Goal: Information Seeking & Learning: Learn about a topic

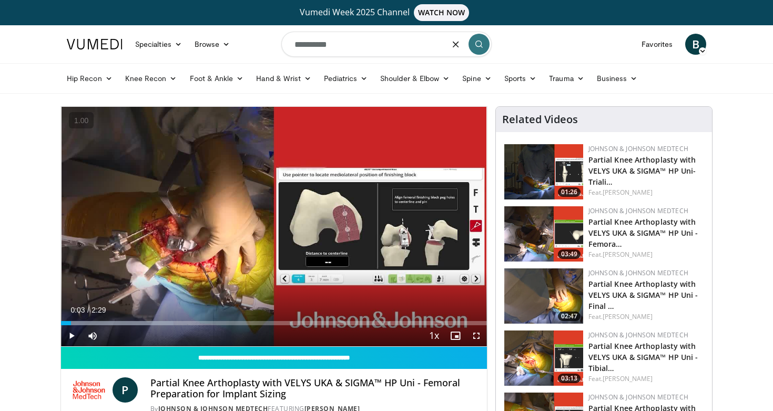
type input "*********"
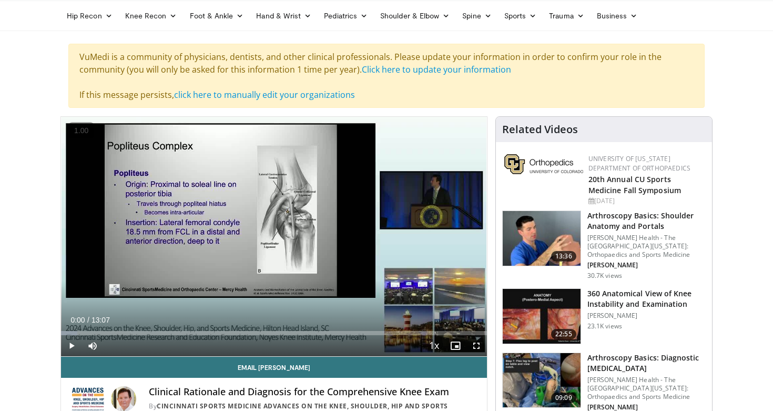
scroll to position [63, 0]
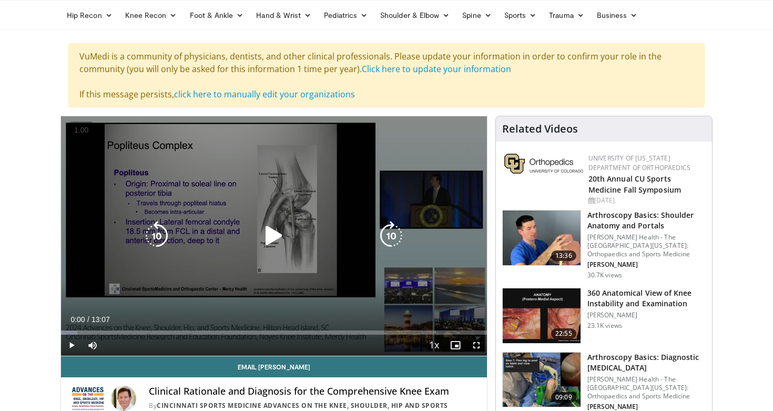
click at [270, 241] on icon "Video Player" at bounding box center [273, 235] width 29 height 29
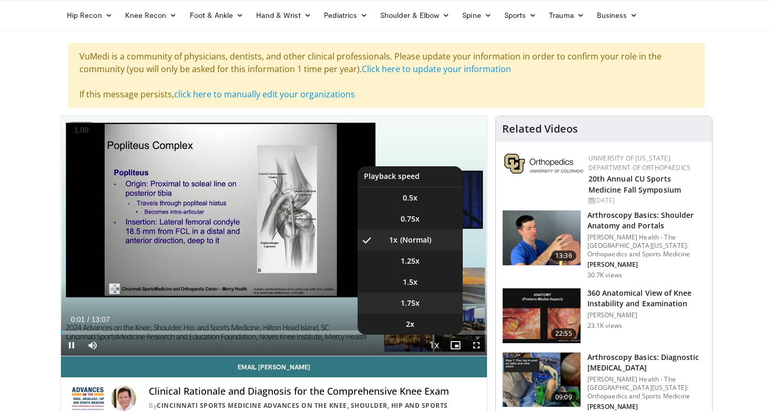
click at [429, 308] on li "1.75x" at bounding box center [410, 302] width 105 height 21
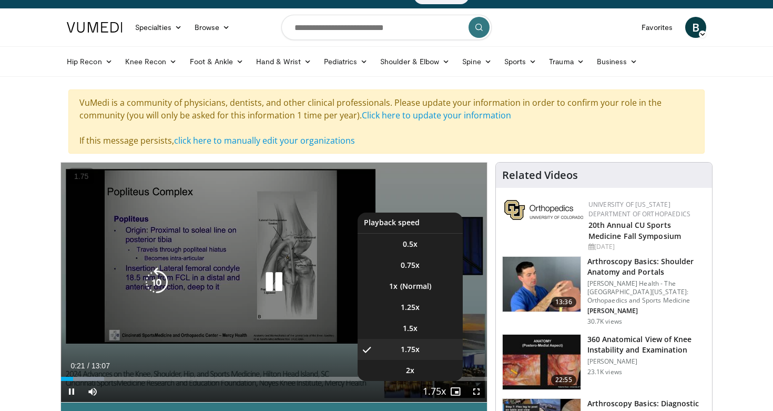
scroll to position [15, 0]
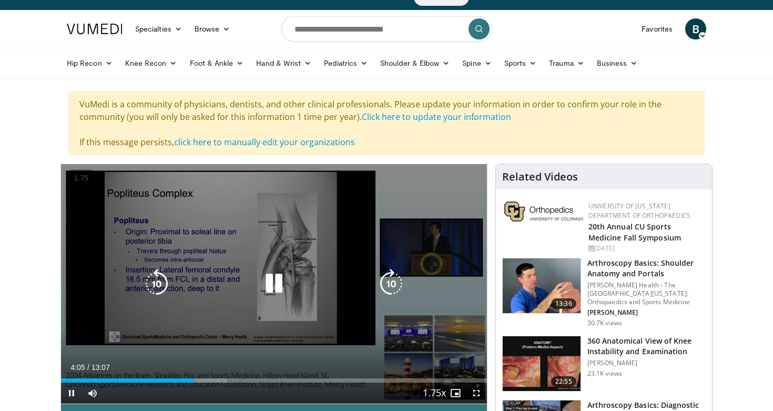
click at [427, 370] on video-js "**********" at bounding box center [274, 284] width 426 height 240
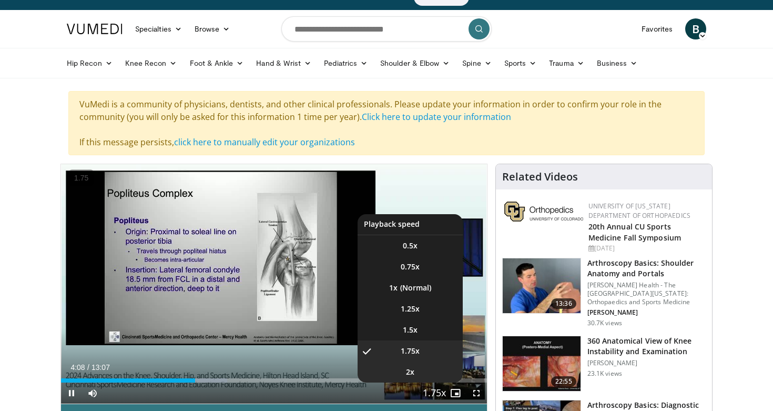
click at [426, 369] on li "2x" at bounding box center [410, 371] width 105 height 21
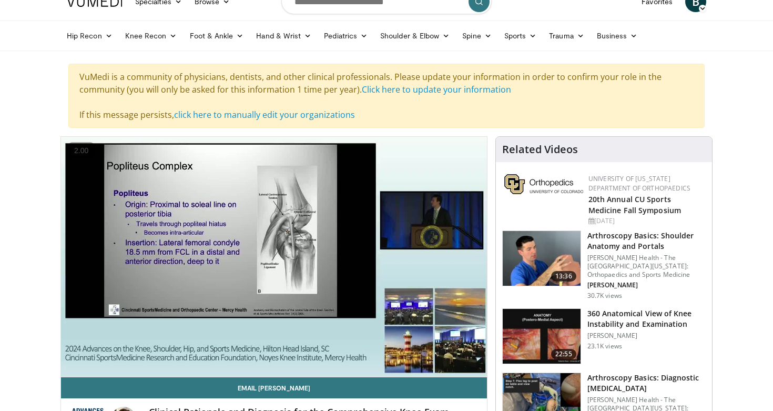
scroll to position [0, 0]
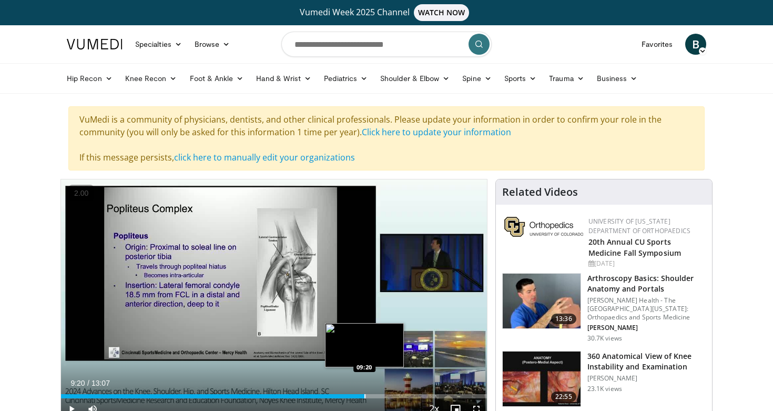
click at [364, 393] on div "Loaded : 71.80% 08:24 09:20" at bounding box center [274, 393] width 426 height 10
click at [387, 393] on div "Loaded : 79.36% 09:22 10:01" at bounding box center [274, 393] width 426 height 10
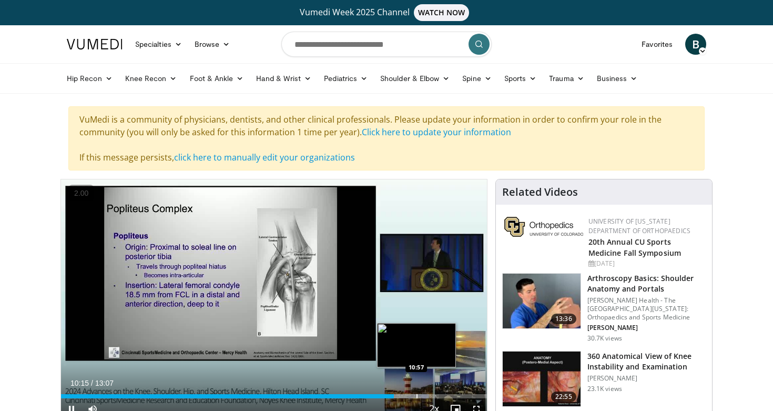
click at [416, 394] on div "Progress Bar" at bounding box center [416, 396] width 1 height 4
click at [408, 393] on div "Loaded : 91.53% 10:41 10:41" at bounding box center [274, 393] width 426 height 10
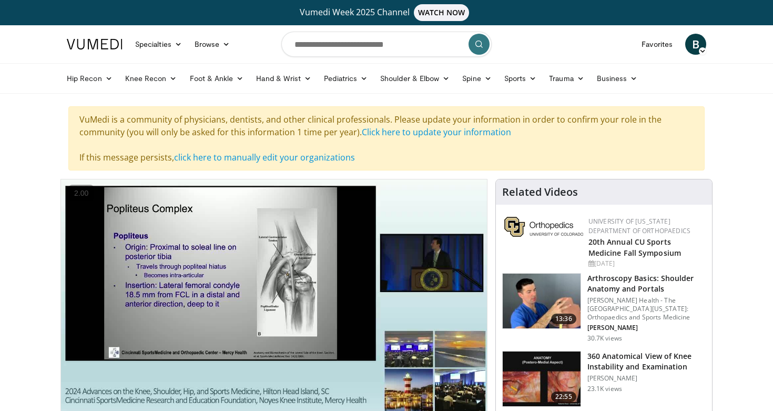
click at [669, 364] on h3 "360 Anatomical View of Knee Instability and Examination" at bounding box center [646, 361] width 118 height 21
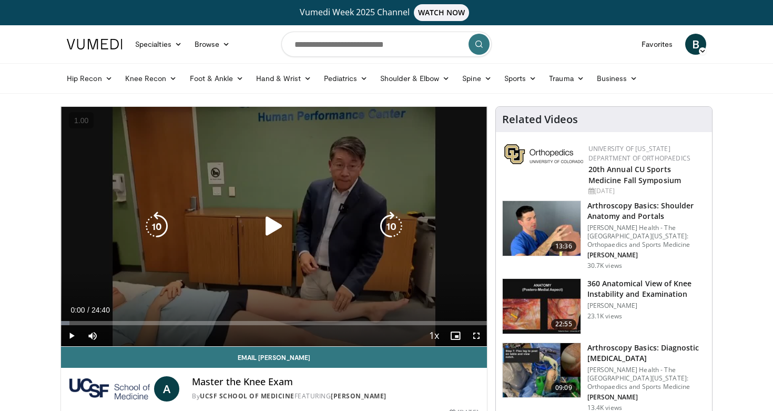
click at [278, 233] on icon "Video Player" at bounding box center [273, 225] width 29 height 29
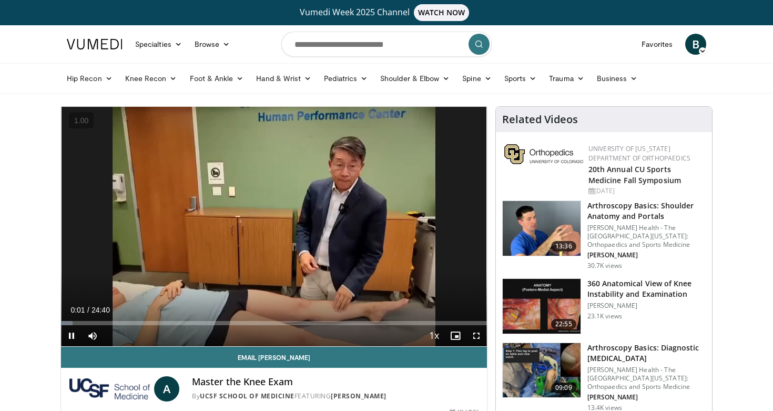
click at [412, 313] on div "Current Time 0:01 / Duration 24:40" at bounding box center [274, 309] width 426 height 9
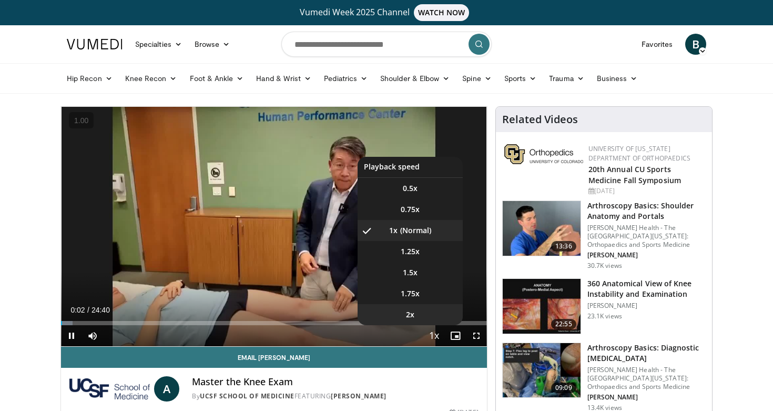
click at [412, 311] on span "2x" at bounding box center [410, 314] width 8 height 11
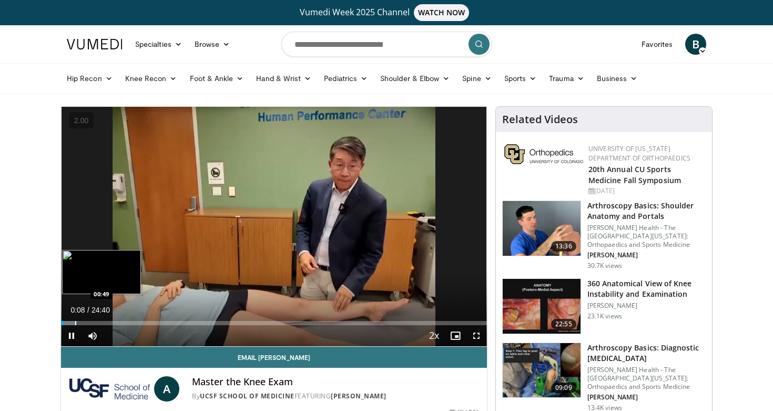
click at [75, 321] on div "Progress Bar" at bounding box center [75, 323] width 1 height 4
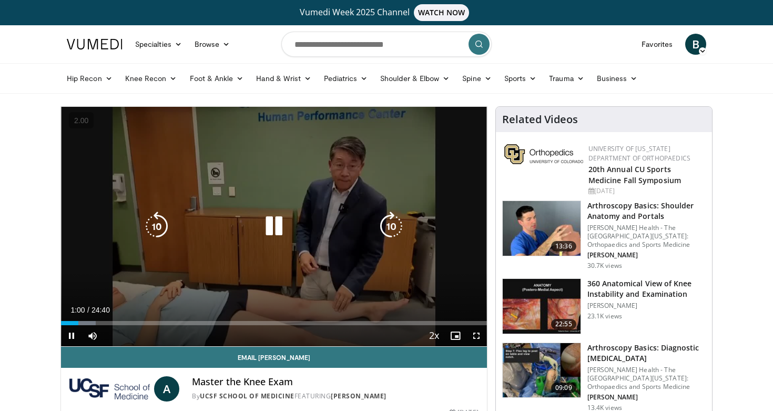
click at [385, 220] on icon "Video Player" at bounding box center [390, 225] width 29 height 29
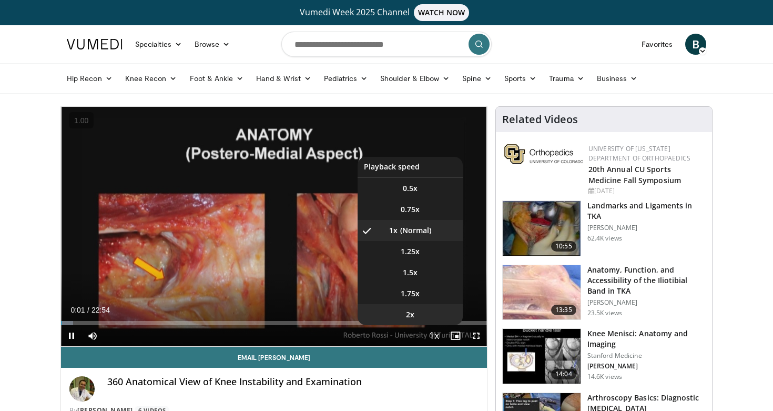
click at [420, 320] on li "2x" at bounding box center [410, 314] width 105 height 21
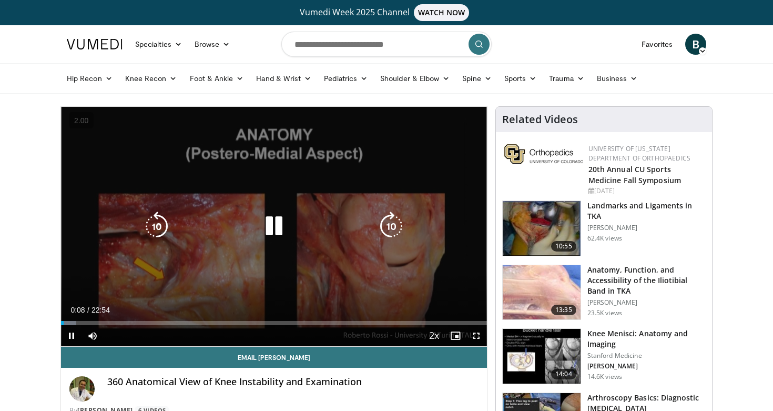
click at [390, 229] on icon "Video Player" at bounding box center [390, 225] width 29 height 29
click at [387, 229] on icon "Video Player" at bounding box center [390, 225] width 29 height 29
click at [388, 228] on icon "Video Player" at bounding box center [390, 226] width 29 height 29
click at [286, 223] on icon "Video Player" at bounding box center [273, 226] width 29 height 29
